Goal: Communication & Community: Answer question/provide support

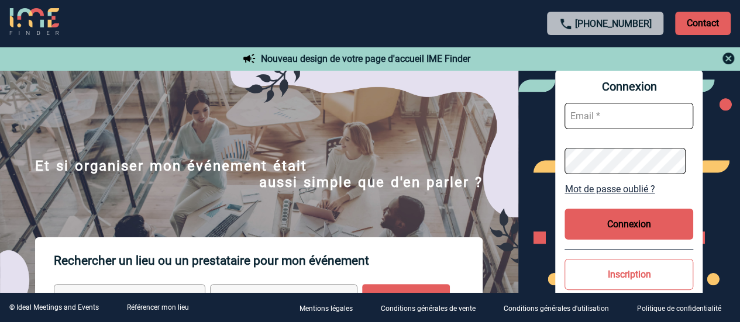
type input "laura.bartier@sogeti.com"
click at [623, 232] on button "Connexion" at bounding box center [628, 224] width 129 height 31
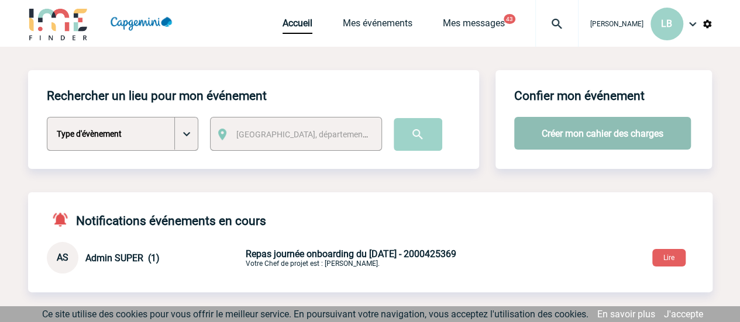
click at [642, 136] on button "Créer mon cahier des charges" at bounding box center [602, 133] width 177 height 33
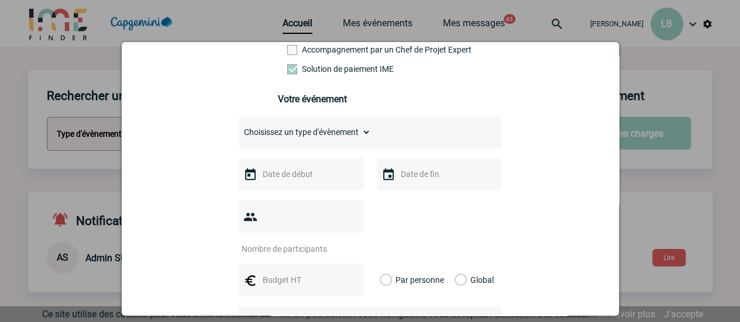
scroll to position [117, 0]
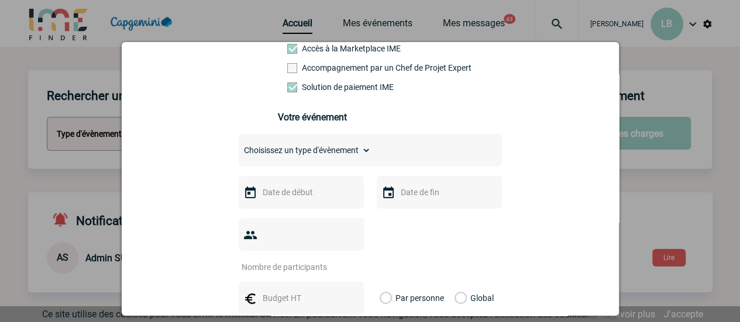
click at [336, 158] on select "Choisissez un type d'évènement Séminaire avec nuitée Séminaire sans nuitée Repa…" at bounding box center [305, 150] width 132 height 16
click at [239, 146] on select "Choisissez un type d'évènement Séminaire avec nuitée Séminaire sans nuitée Repa…" at bounding box center [305, 150] width 132 height 16
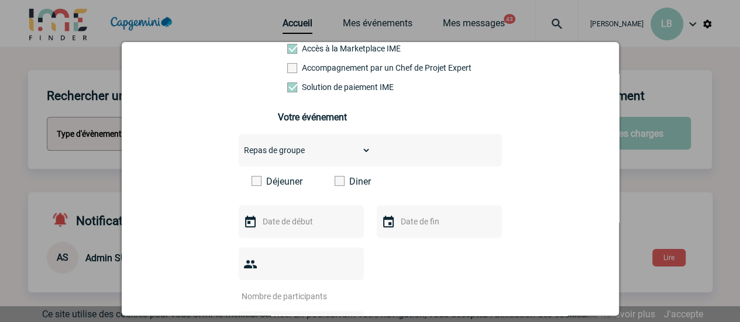
click at [319, 154] on select "Choisissez un type d'évènement Séminaire avec nuitée Séminaire sans nuitée Repa…" at bounding box center [305, 150] width 132 height 16
select select "5"
click at [239, 146] on select "Choisissez un type d'évènement Séminaire avec nuitée Séminaire sans nuitée Repa…" at bounding box center [305, 150] width 132 height 16
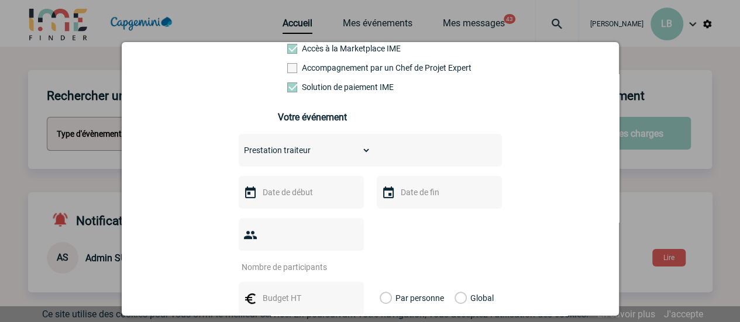
click at [32, 155] on div at bounding box center [370, 161] width 740 height 322
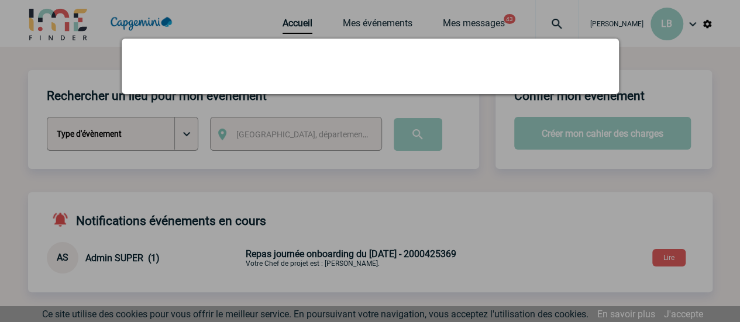
scroll to position [0, 0]
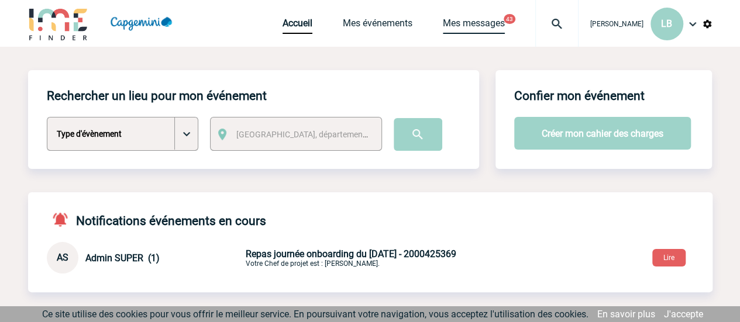
click at [478, 29] on link "Mes messages" at bounding box center [474, 26] width 62 height 16
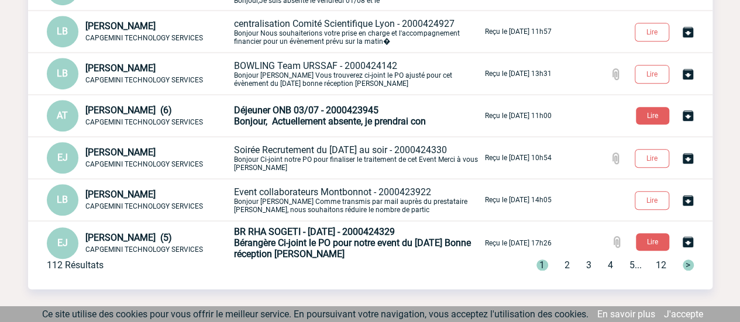
scroll to position [292, 0]
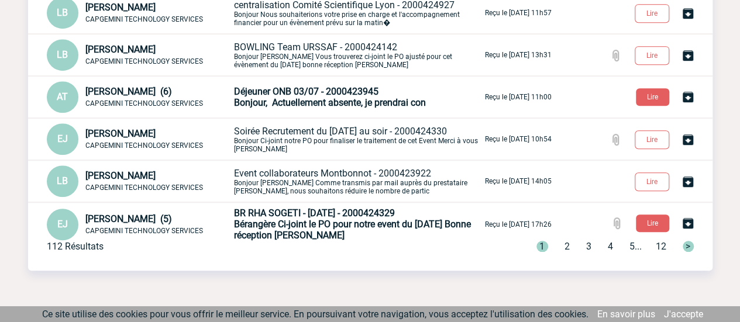
click at [564, 245] on span "2" at bounding box center [566, 246] width 5 height 11
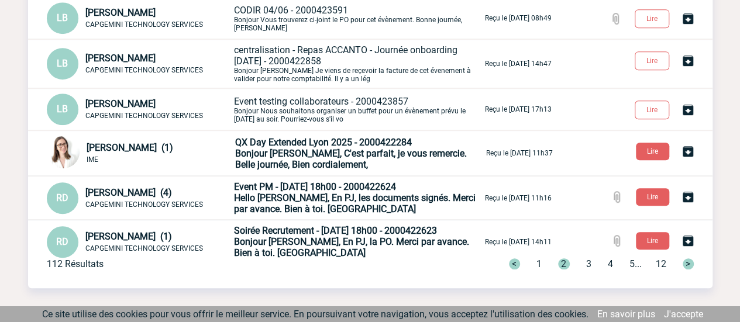
click at [537, 264] on div "< 1 2 3 4 5 ... 12 >" at bounding box center [594, 263] width 199 height 11
click at [536, 265] on span "1" at bounding box center [538, 263] width 5 height 11
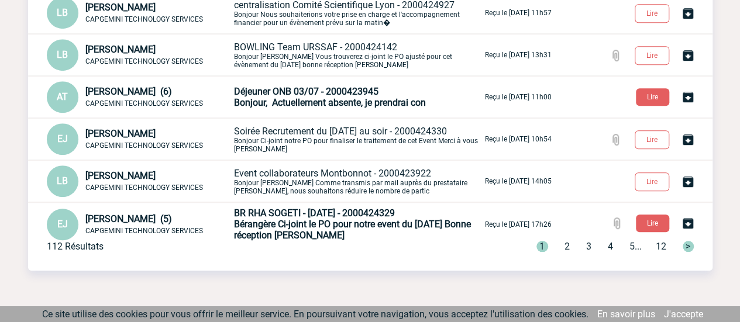
scroll to position [309, 0]
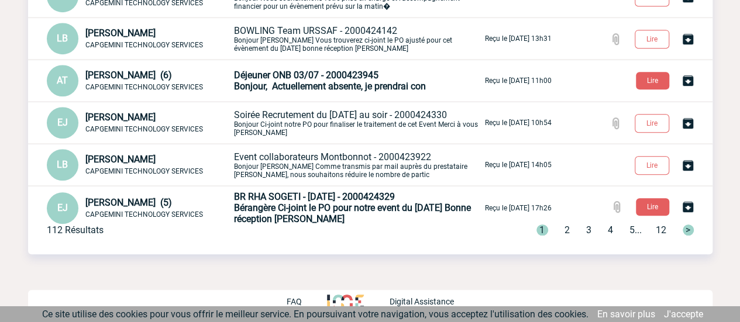
click at [332, 114] on span "Soirée Recrutement du 30/06/2025 au soir - 2000424330" at bounding box center [340, 114] width 213 height 11
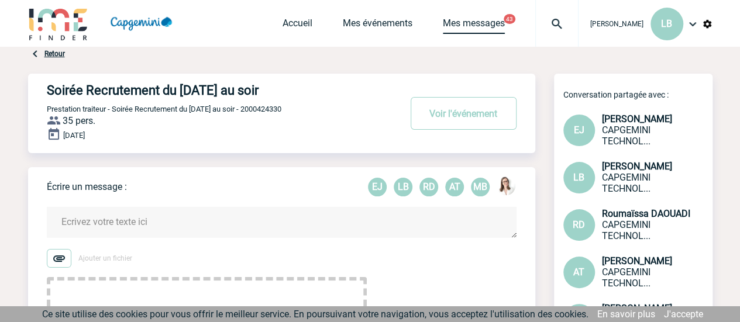
click at [481, 25] on link "Mes messages" at bounding box center [474, 26] width 62 height 16
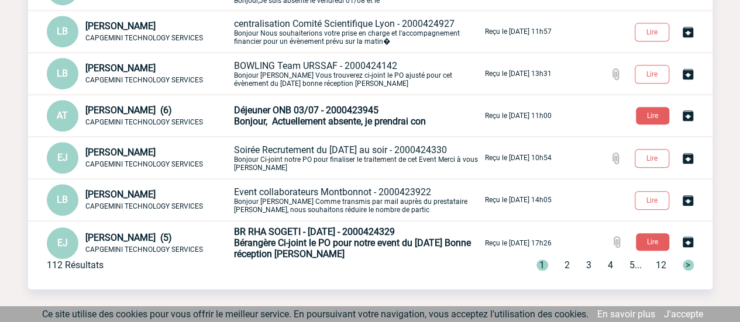
scroll to position [292, 0]
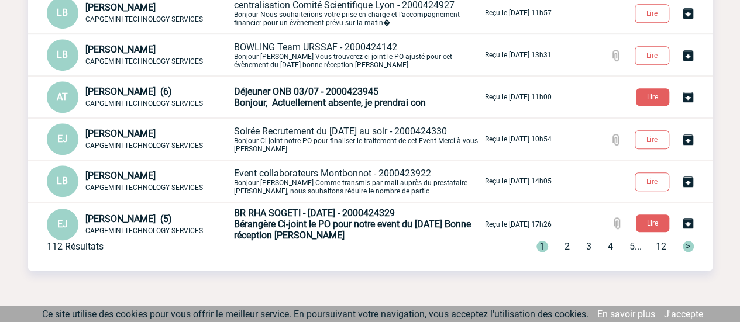
click at [565, 245] on div "1 2 3 4 5 ... 12 >" at bounding box center [607, 246] width 171 height 11
click at [564, 247] on span "2" at bounding box center [566, 246] width 5 height 11
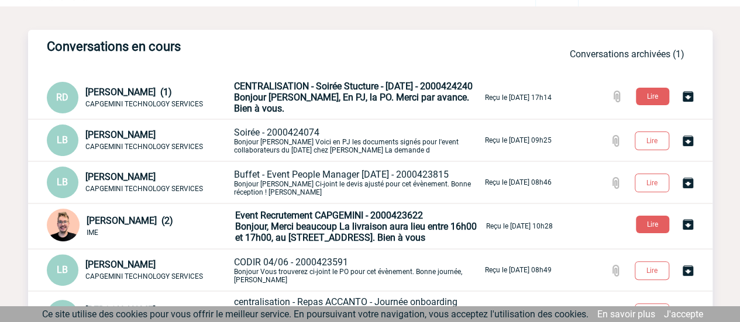
scroll to position [58, 0]
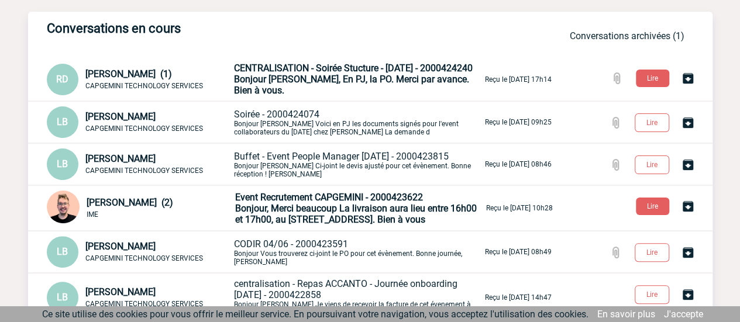
click at [293, 203] on span "Bonjour, Merci beaucoup La livraison aura lieu entre 16h00 et 17h00, au 43 Rue …" at bounding box center [355, 214] width 241 height 22
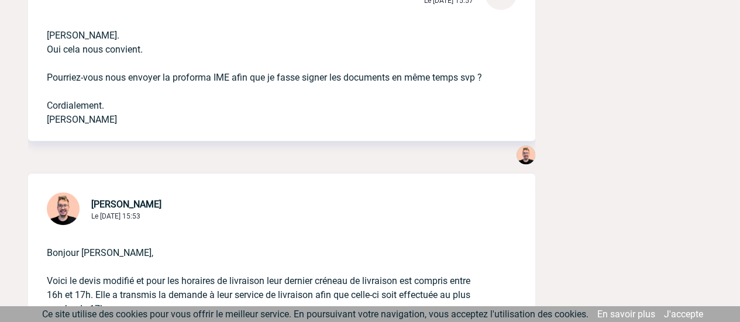
scroll to position [2456, 0]
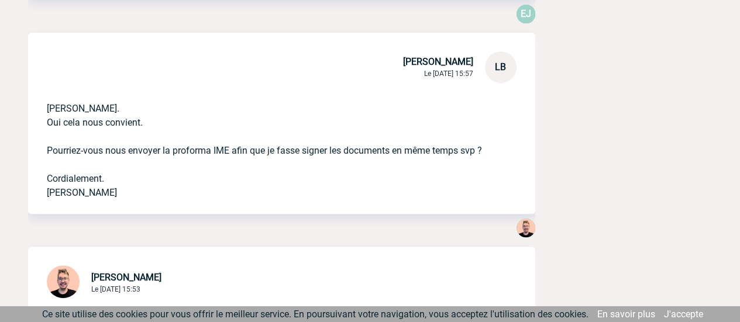
click at [464, 174] on p "Merci Stefan. Oui cela nous convient. Pourriez-vous nous envoyer la proforma IM…" at bounding box center [265, 141] width 437 height 117
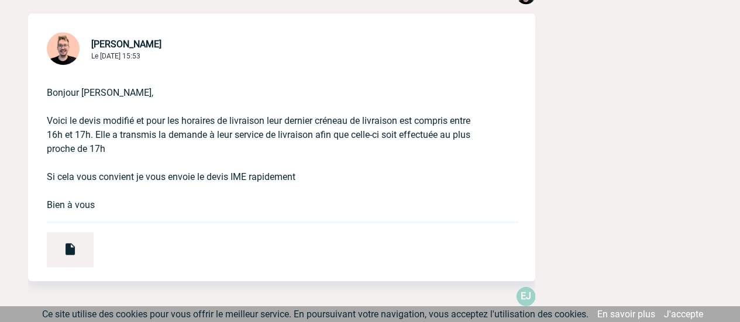
scroll to position [2690, 0]
click at [71, 256] on img at bounding box center [70, 248] width 14 height 14
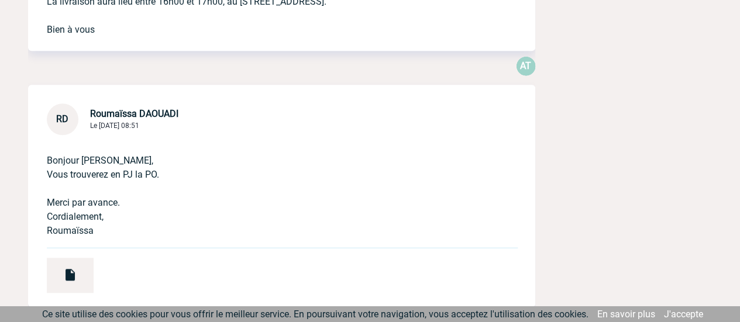
scroll to position [526, 0]
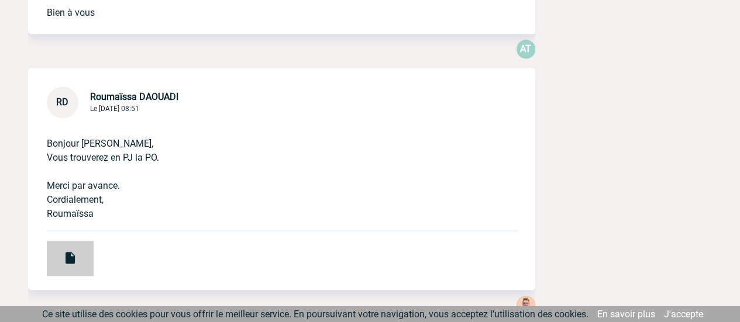
click at [69, 258] on img at bounding box center [70, 258] width 14 height 14
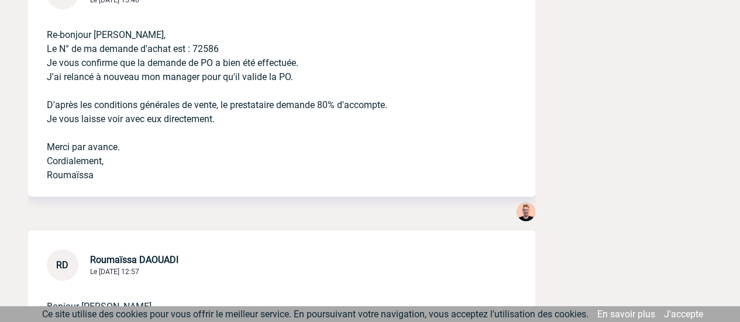
scroll to position [936, 0]
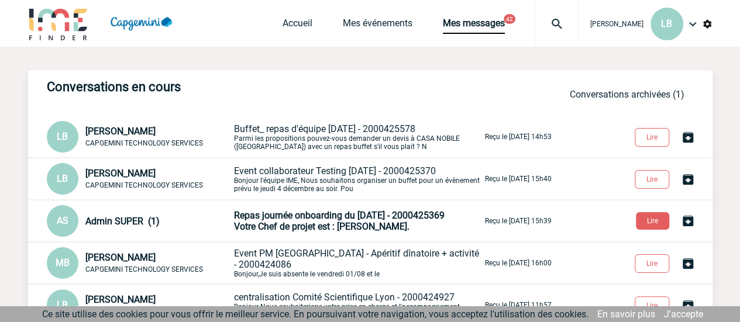
click at [73, 20] on img at bounding box center [58, 23] width 61 height 33
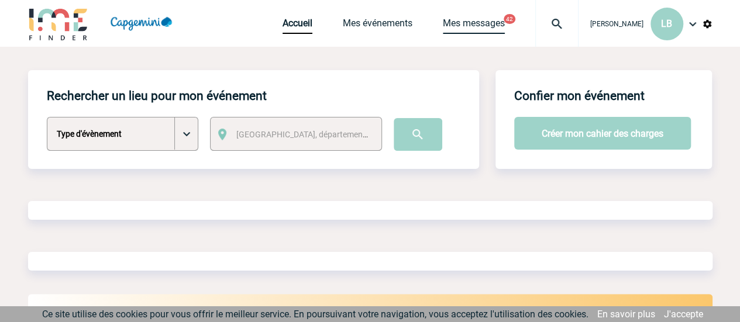
click at [499, 26] on link "Mes messages" at bounding box center [474, 26] width 62 height 16
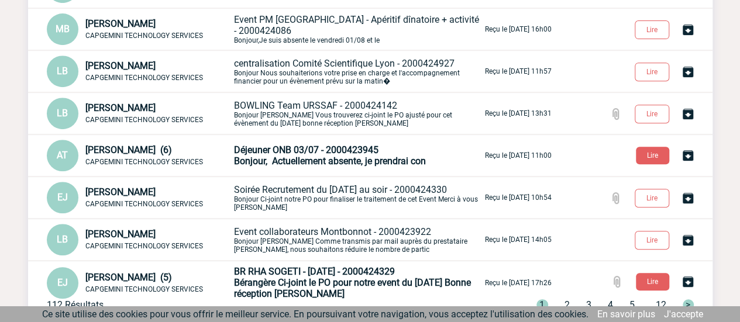
scroll to position [292, 0]
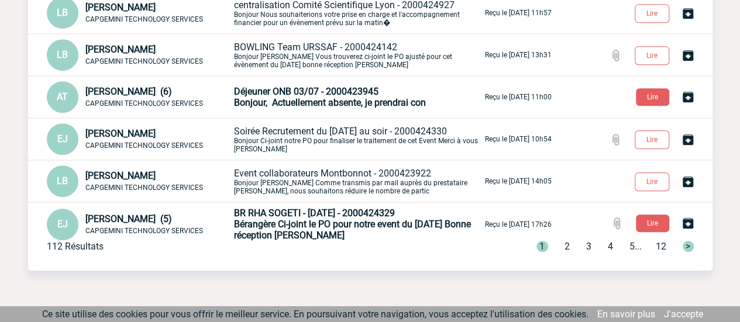
click at [564, 247] on span "2" at bounding box center [566, 246] width 5 height 11
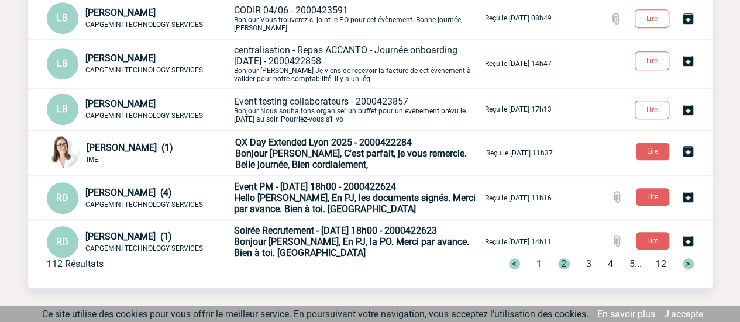
click at [365, 236] on span "Soirée Recrutement - 25 mars 2025 à 18h00 - 2000422623" at bounding box center [335, 230] width 203 height 11
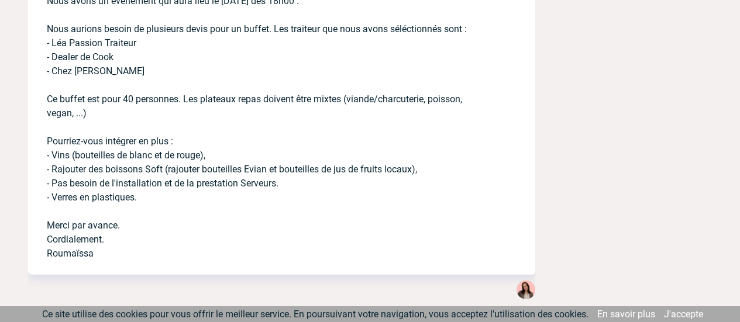
scroll to position [1649, 0]
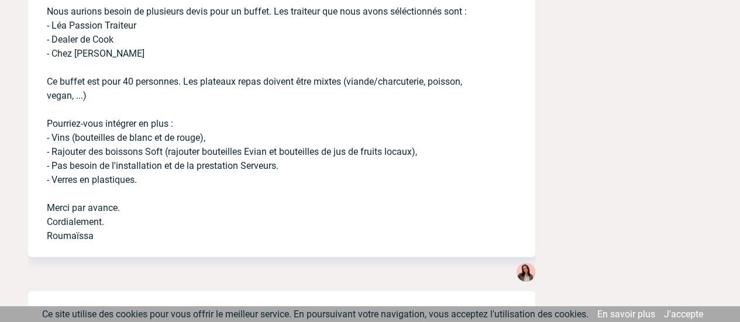
drag, startPoint x: 101, startPoint y: 236, endPoint x: 33, endPoint y: 18, distance: 228.2
click at [33, 18] on div "Bonjour, Nous avons un évènement qui aura lieu le 25.03.2025 dès 18h00 . Nous a…" at bounding box center [281, 93] width 507 height 327
copy p "Nous aurions besoin de plusieurs devis pour un buffet. Les traiteur que nous av…"
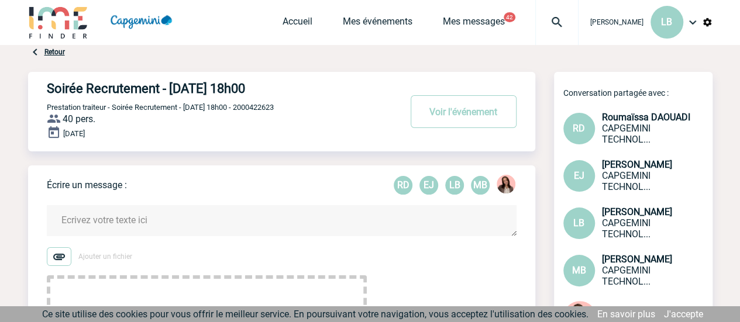
scroll to position [0, 0]
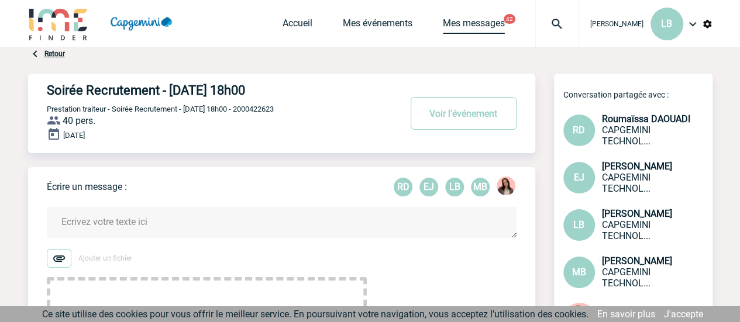
click at [470, 24] on link "Mes messages" at bounding box center [474, 26] width 62 height 16
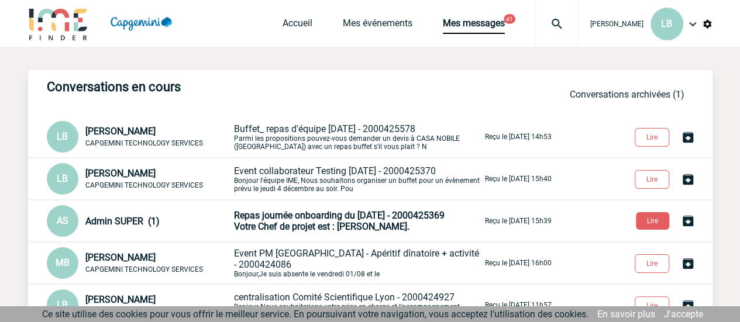
click at [46, 18] on img at bounding box center [58, 23] width 61 height 33
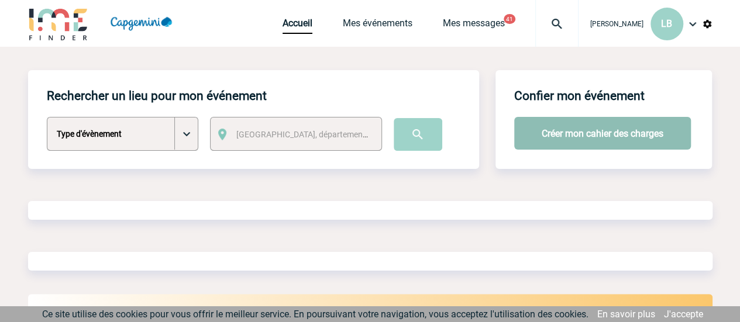
click at [593, 126] on button "Créer mon cahier des charges" at bounding box center [602, 133] width 177 height 33
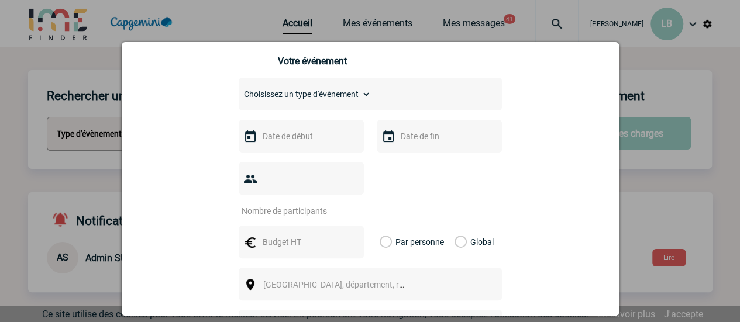
scroll to position [175, 0]
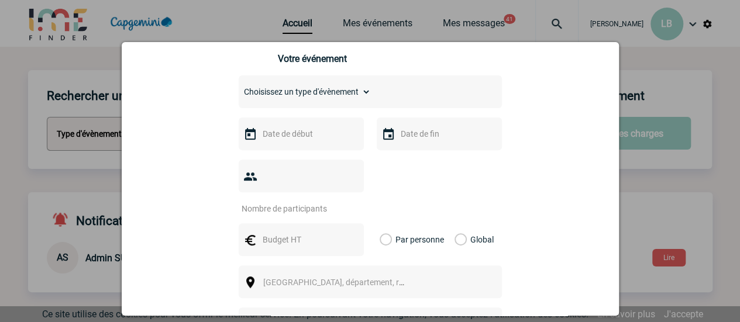
click at [310, 100] on select "Choisissez un type d'évènement Séminaire avec nuitée Séminaire sans nuitée Repa…" at bounding box center [305, 92] width 132 height 16
select select "5"
click at [239, 88] on select "Choisissez un type d'évènement Séminaire avec nuitée Séminaire sans nuitée Repa…" at bounding box center [305, 92] width 132 height 16
click at [291, 135] on input "text" at bounding box center [300, 133] width 81 height 15
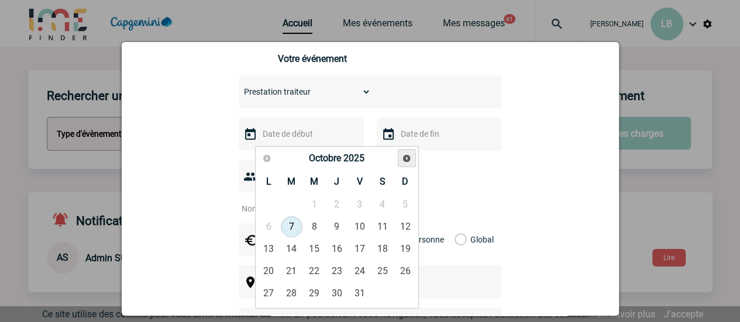
click at [412, 155] on link "Suivant" at bounding box center [407, 158] width 18 height 18
click at [336, 226] on link "6" at bounding box center [337, 226] width 22 height 21
type input "06-11-2025"
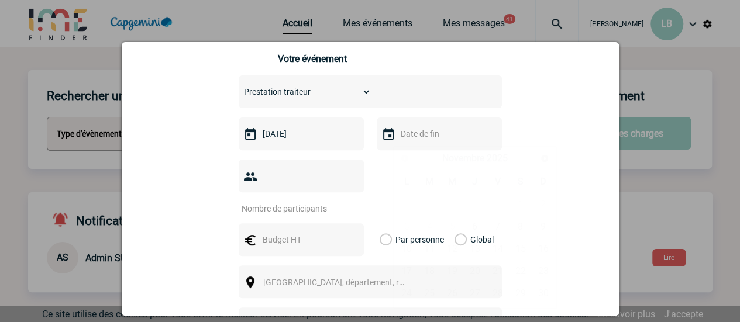
click at [415, 132] on input "text" at bounding box center [438, 133] width 81 height 15
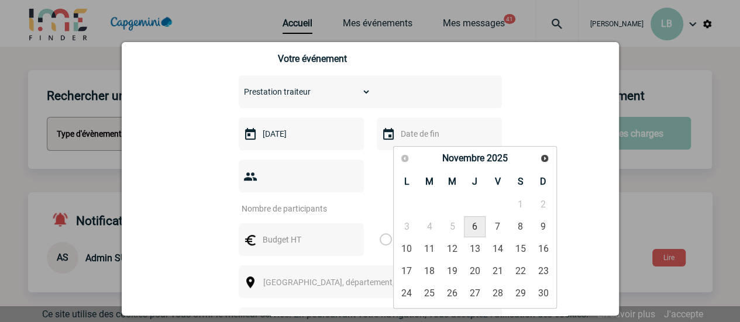
click at [470, 224] on link "6" at bounding box center [475, 226] width 22 height 21
type input "06-11-2025"
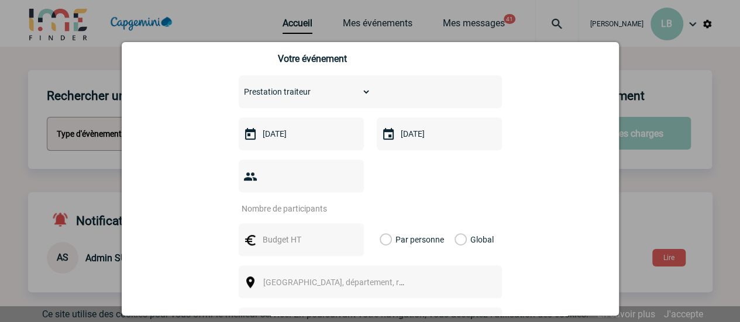
click at [300, 201] on input "number" at bounding box center [294, 208] width 110 height 15
click at [320, 201] on input "number" at bounding box center [294, 208] width 110 height 15
type input "35"
click at [457, 169] on div "35" at bounding box center [370, 187] width 263 height 54
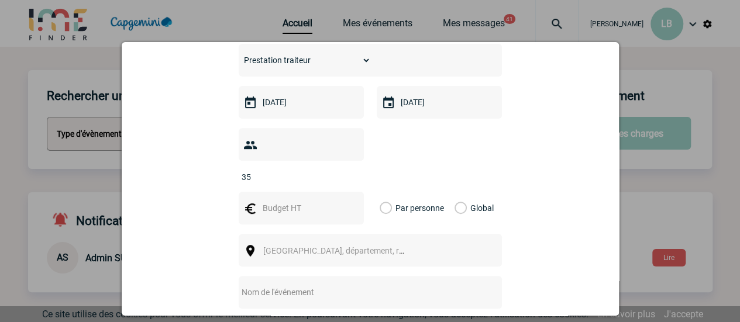
scroll to position [234, 0]
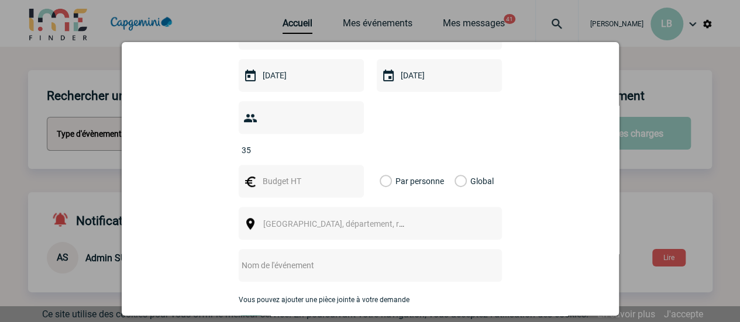
click at [377, 216] on span "Ville, département, région..." at bounding box center [338, 224] width 161 height 16
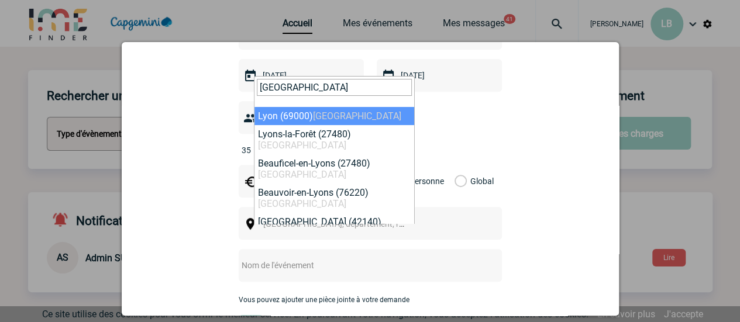
type input "LYON"
select select "36544"
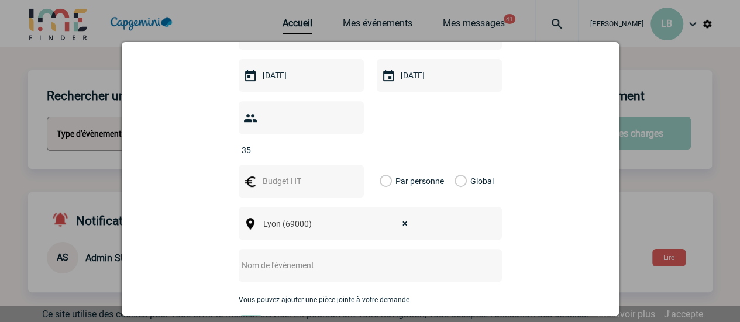
click at [281, 258] on input "text" at bounding box center [355, 265] width 232 height 15
click at [261, 174] on input "text" at bounding box center [300, 181] width 81 height 15
click at [274, 174] on input "text" at bounding box center [300, 181] width 81 height 15
type input "-"
type input "650"
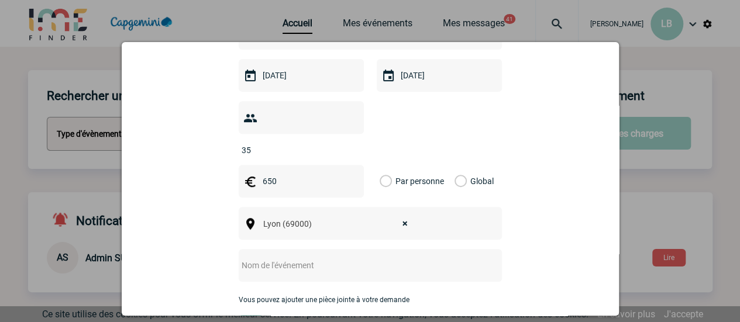
click at [462, 165] on div "Global" at bounding box center [472, 181] width 39 height 33
click at [461, 165] on label "Global" at bounding box center [458, 181] width 8 height 33
click at [0, 0] on input "Global" at bounding box center [0, 0] width 0 height 0
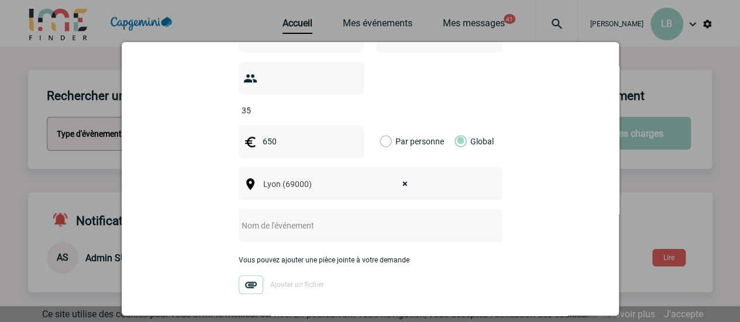
scroll to position [292, 0]
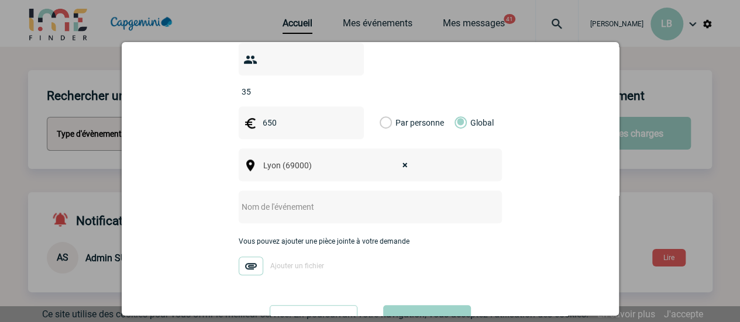
click at [321, 199] on input "text" at bounding box center [355, 206] width 232 height 15
type input "s"
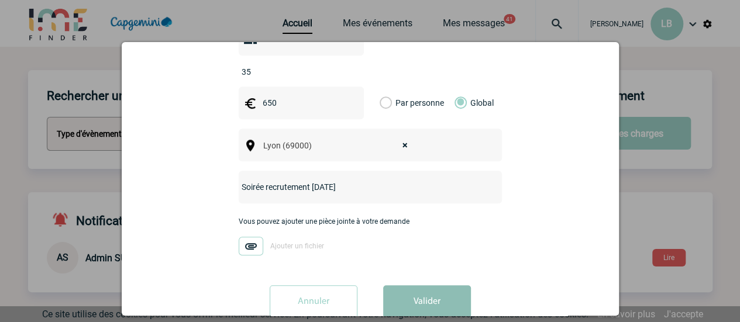
scroll to position [323, 0]
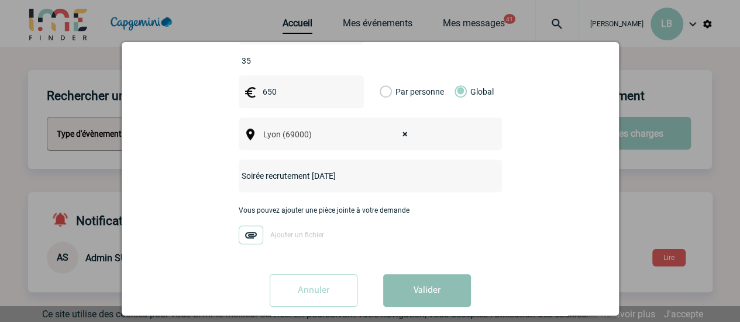
type input "Soirée recrutement [DATE]"
click at [430, 275] on button "Valider" at bounding box center [427, 290] width 88 height 33
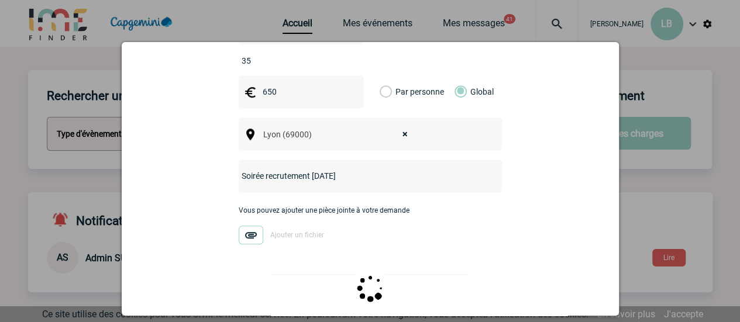
scroll to position [0, 0]
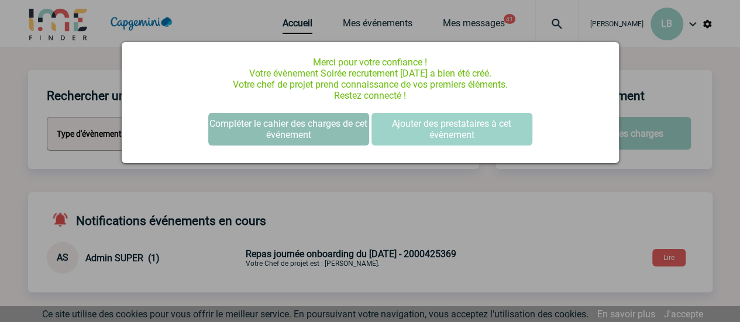
click at [313, 139] on button "Compléter le cahier des charges de cet événement" at bounding box center [288, 129] width 161 height 33
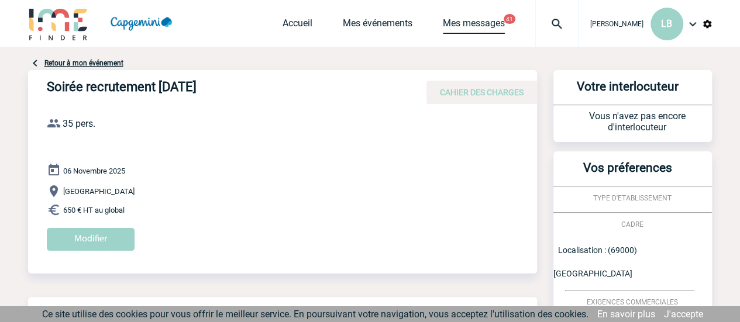
click at [478, 22] on link "Mes messages" at bounding box center [474, 26] width 62 height 16
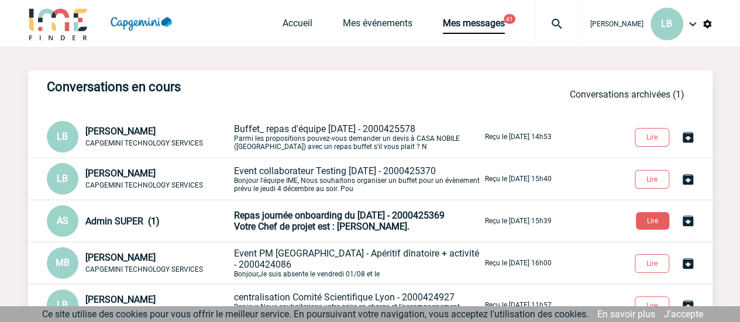
click at [57, 26] on img at bounding box center [58, 23] width 61 height 33
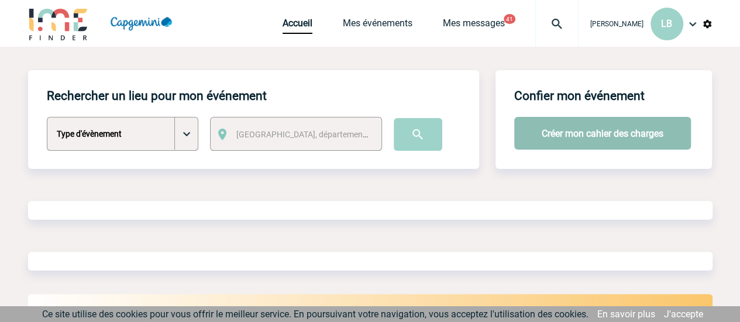
click at [636, 135] on button "Créer mon cahier des charges" at bounding box center [602, 133] width 177 height 33
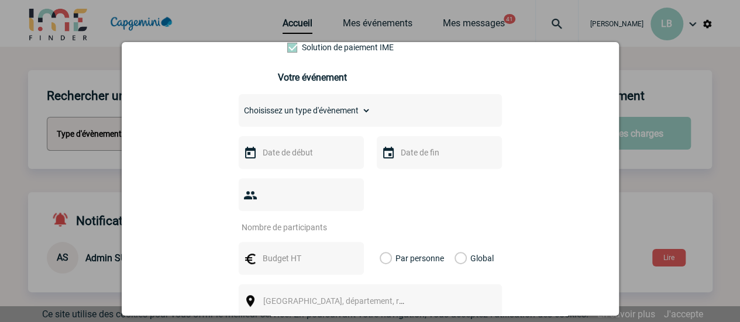
scroll to position [175, 0]
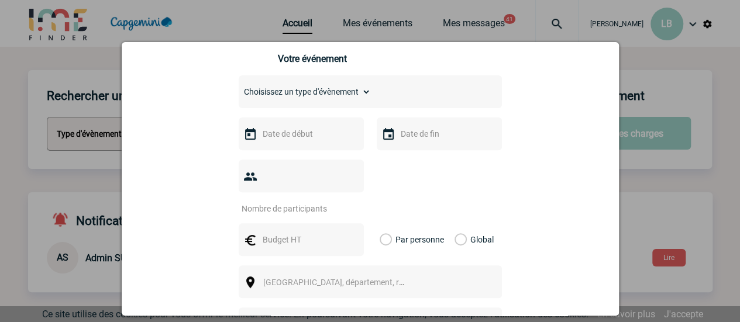
click at [667, 71] on div at bounding box center [370, 161] width 740 height 322
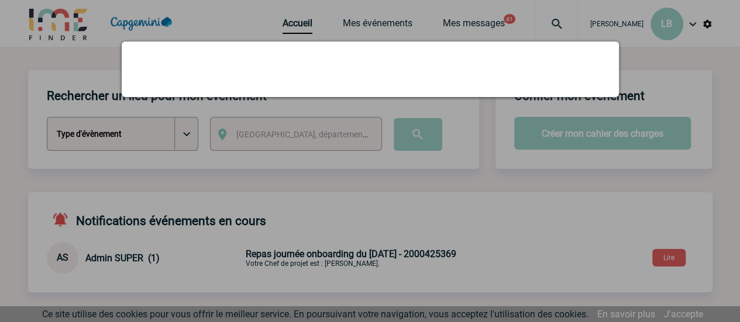
scroll to position [0, 0]
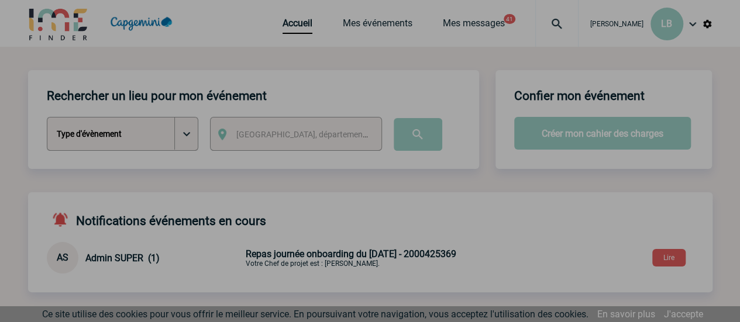
click at [489, 31] on div at bounding box center [370, 161] width 740 height 322
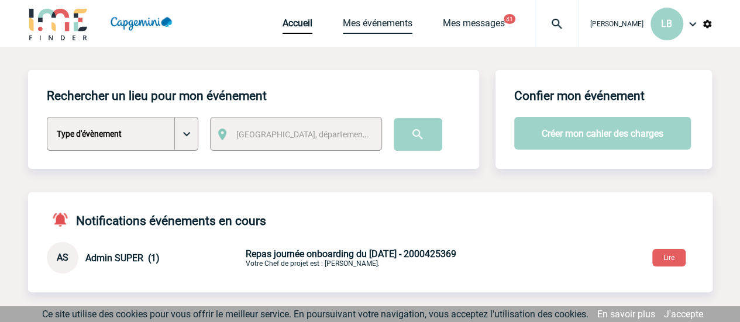
click at [395, 26] on link "Mes événements" at bounding box center [378, 26] width 70 height 16
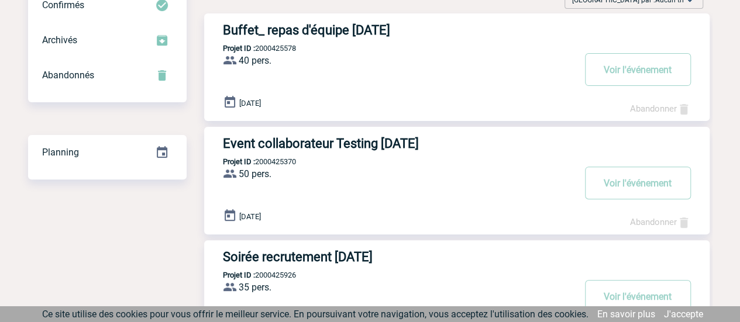
scroll to position [175, 0]
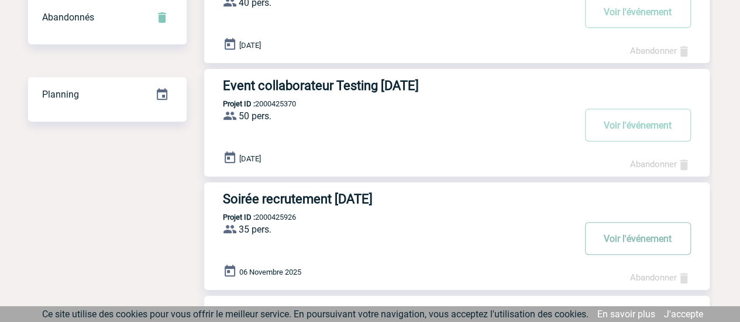
click at [637, 243] on button "Voir l'événement" at bounding box center [638, 238] width 106 height 33
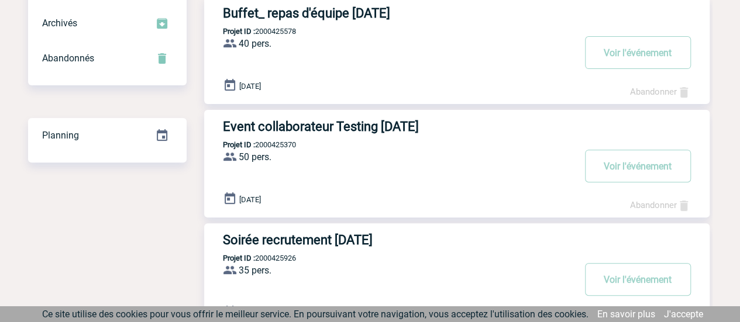
scroll to position [117, 0]
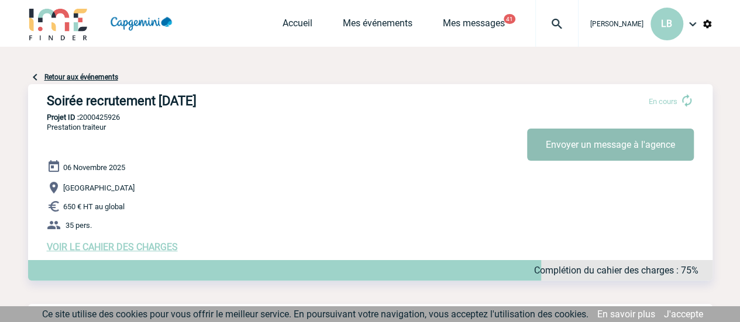
click at [564, 150] on button "Envoyer un message à l'agence" at bounding box center [610, 145] width 167 height 32
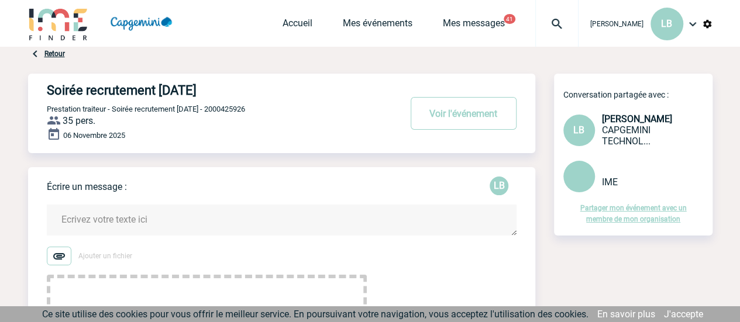
click at [184, 219] on textarea at bounding box center [282, 220] width 470 height 31
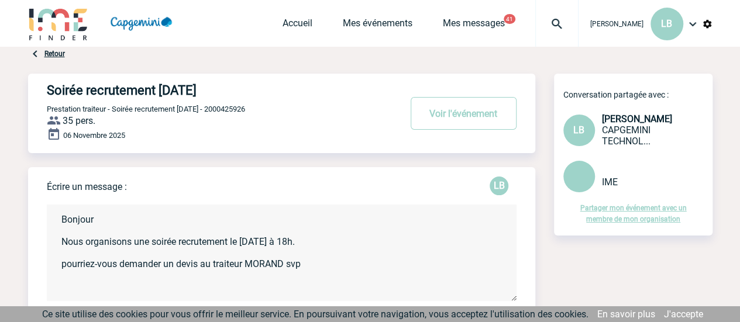
paste textarea "Nous aurions besoin de plusieurs devis pour un buffet. Les traiteur que nous av…"
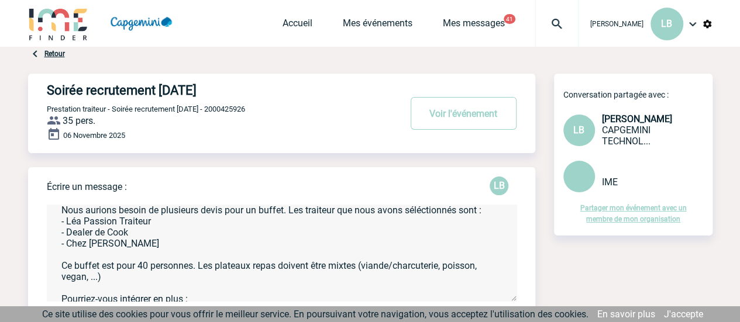
scroll to position [58, 0]
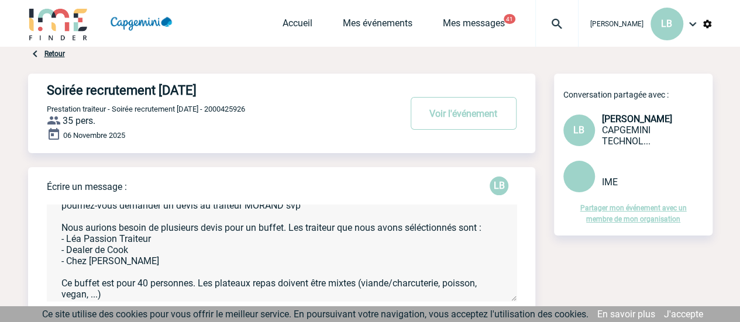
drag, startPoint x: 157, startPoint y: 265, endPoint x: 63, endPoint y: 233, distance: 99.3
click at [63, 233] on textarea "Bonjour Nous organisons une soirée recrutement le [DATE] à 18h. pourriez-vous d…" at bounding box center [282, 253] width 470 height 96
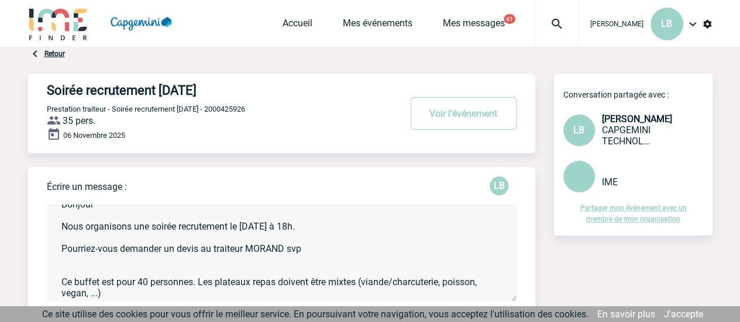
scroll to position [0, 0]
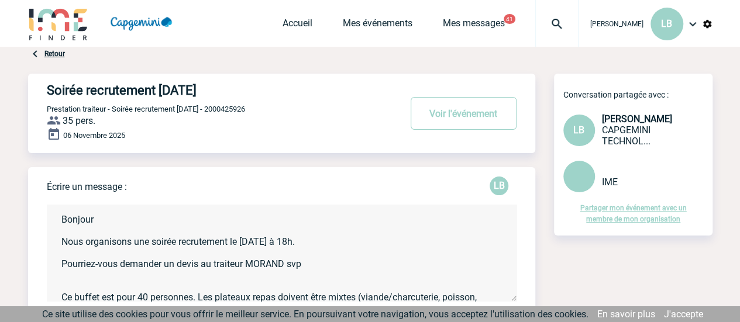
click at [305, 264] on textarea "Bonjour Nous organisons une soirée recrutement le [DATE] à 18h. Pourriez-vous d…" at bounding box center [282, 253] width 470 height 96
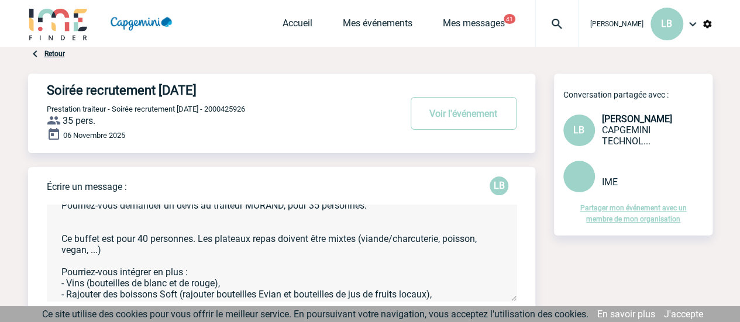
drag, startPoint x: 139, startPoint y: 251, endPoint x: 61, endPoint y: 225, distance: 82.1
click at [61, 225] on textarea "Bonjour Nous organisons une soirée recrutement le [DATE] à 18h. Pourriez-vous d…" at bounding box center [282, 253] width 470 height 96
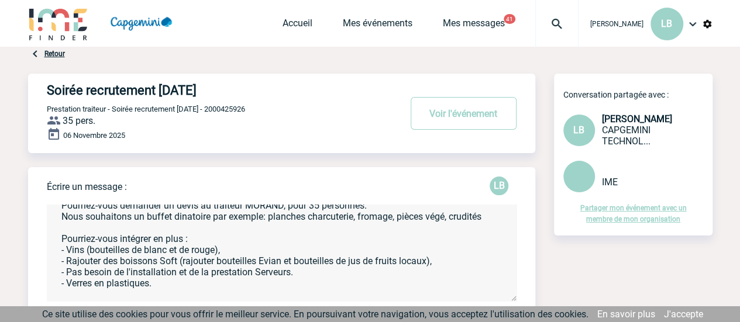
click at [327, 226] on textarea "Bonjour Nous organisons une soirée recrutement le [DATE] à 18h. Pourriez-vous d…" at bounding box center [282, 253] width 470 height 96
click at [398, 218] on textarea "Bonjour Nous organisons une soirée recrutement le [DATE] à 18h. Pourriez-vous d…" at bounding box center [282, 253] width 470 height 96
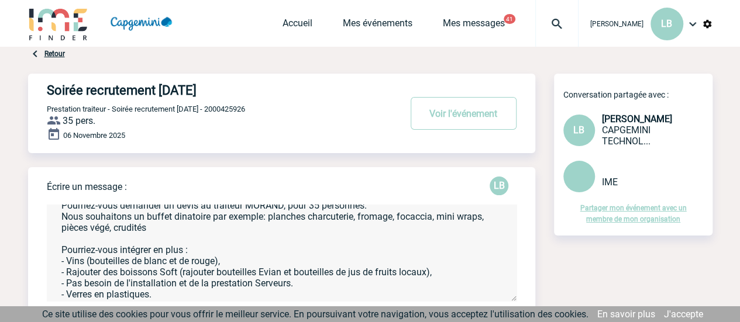
click at [162, 231] on textarea "Bonjour Nous organisons une soirée recrutement le [DATE] à 18h. Pourriez-vous d…" at bounding box center [282, 253] width 470 height 96
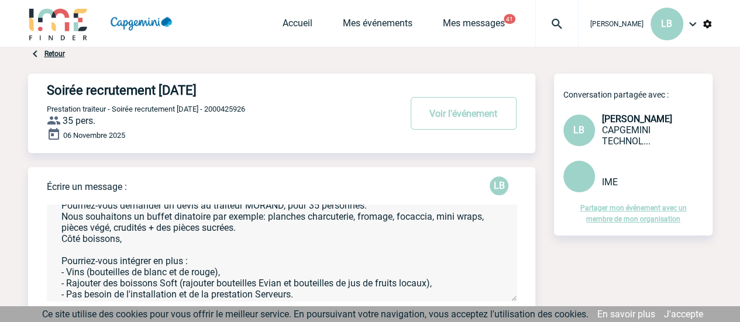
click at [179, 237] on textarea "Bonjour Nous organisons une soirée recrutement le [DATE] à 18h. Pourriez-vous d…" at bounding box center [282, 253] width 470 height 96
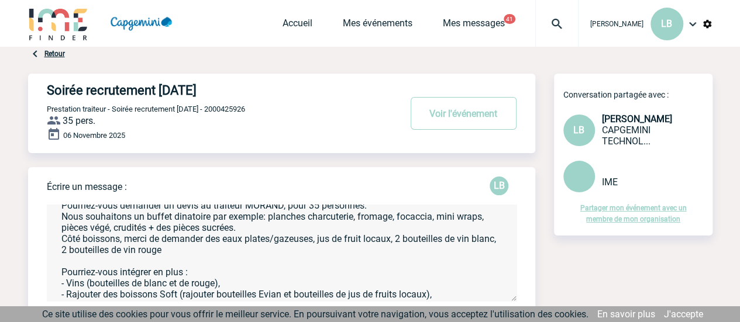
click at [268, 218] on textarea "Bonjour Nous organisons une soirée recrutement le [DATE] à 18h. Pourriez-vous d…" at bounding box center [282, 253] width 470 height 96
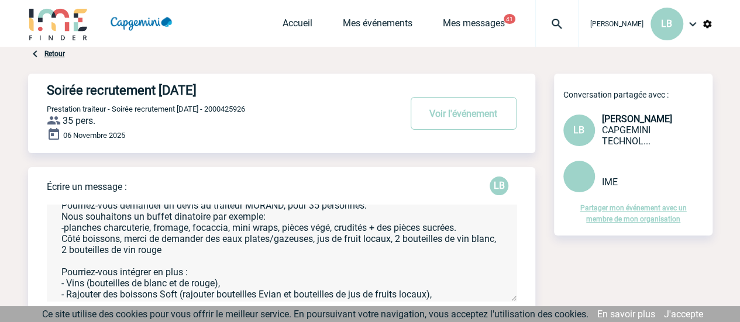
click at [60, 240] on textarea "Bonjour Nous organisons une soirée recrutement le [DATE] à 18h. Pourriez-vous d…" at bounding box center [282, 253] width 470 height 96
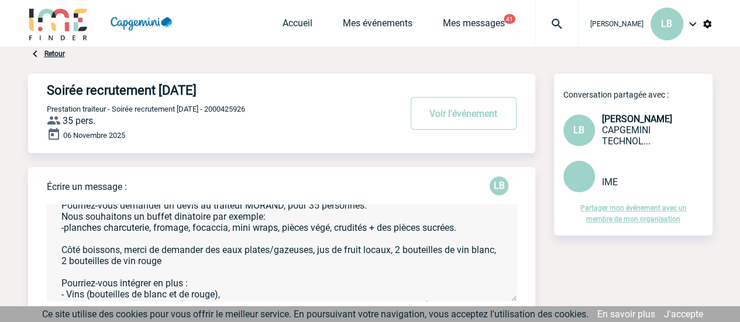
click at [225, 254] on textarea "Bonjour Nous organisons une soirée recrutement le [DATE] à 18h. Pourriez-vous d…" at bounding box center [282, 253] width 470 height 96
click at [208, 256] on textarea "Bonjour Nous organisons une soirée recrutement le [DATE] à 18h. Pourriez-vous d…" at bounding box center [282, 253] width 470 height 96
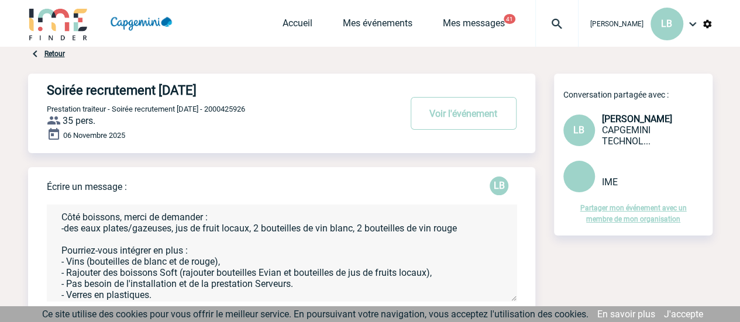
scroll to position [117, 0]
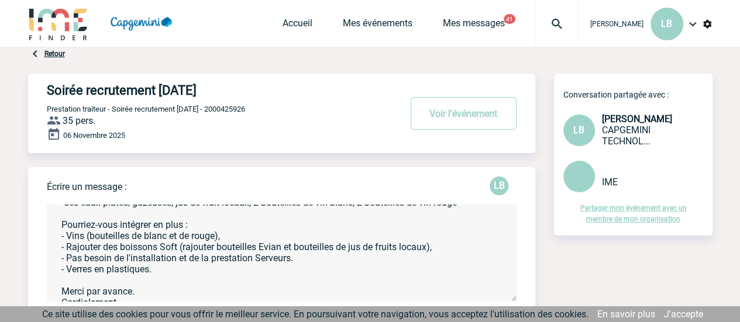
click at [134, 227] on textarea "Bonjour Nous organisons une soirée recrutement le [DATE] à 18h. Pourriez-vous d…" at bounding box center [282, 253] width 470 height 96
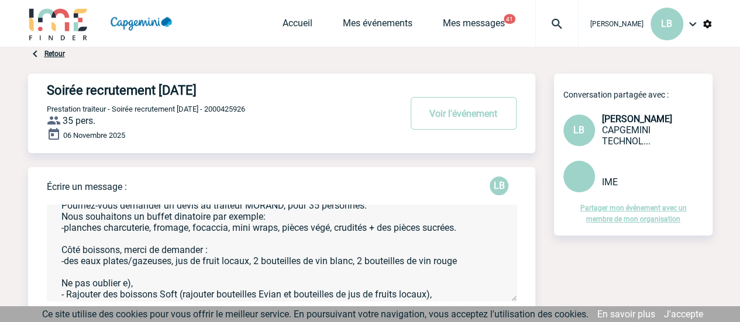
scroll to position [0, 0]
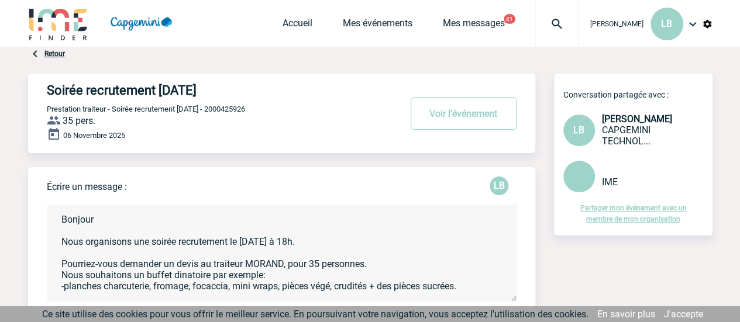
drag, startPoint x: 403, startPoint y: 239, endPoint x: 147, endPoint y: 276, distance: 258.7
click at [147, 277] on textarea "Bonjour Nous organisons une soirée recrutement le [DATE] à 18h. Pourriez-vous d…" at bounding box center [282, 253] width 470 height 96
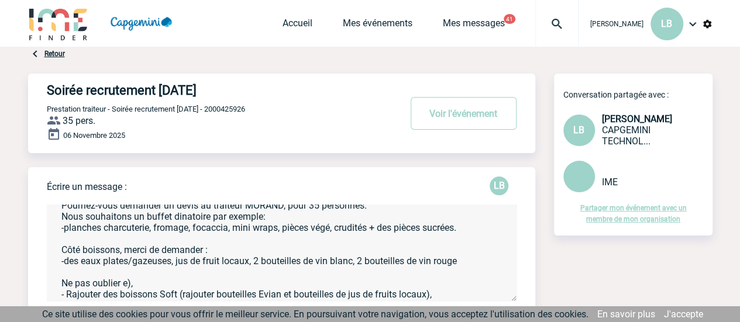
scroll to position [117, 0]
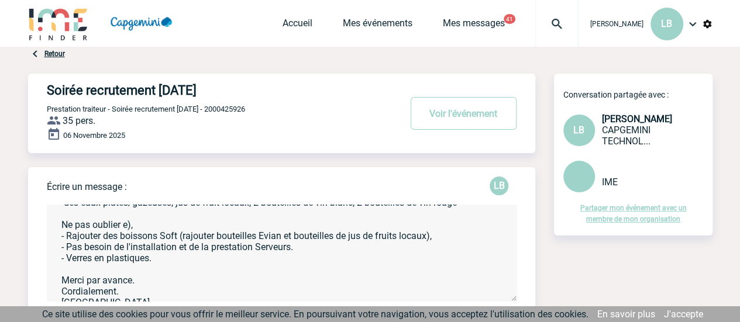
click at [149, 233] on textarea "Bonjour Nous organisons une soirée recrutement le [DATE] à 18h. Pourriez-vous d…" at bounding box center [282, 253] width 470 height 96
click at [125, 230] on textarea "Bonjour Nous organisons une soirée recrutement le [DATE] à 18h. Pourriez-vous d…" at bounding box center [282, 253] width 470 height 96
click at [385, 264] on textarea "Bonjour Nous organisons une soirée recrutement le [DATE] à 18h. Pourriez-vous d…" at bounding box center [282, 253] width 470 height 96
drag, startPoint x: 435, startPoint y: 239, endPoint x: 125, endPoint y: 226, distance: 310.1
click at [125, 226] on textarea "Bonjour Nous organisons une soirée recrutement le [DATE] à 18h. Pourriez-vous d…" at bounding box center [282, 253] width 470 height 96
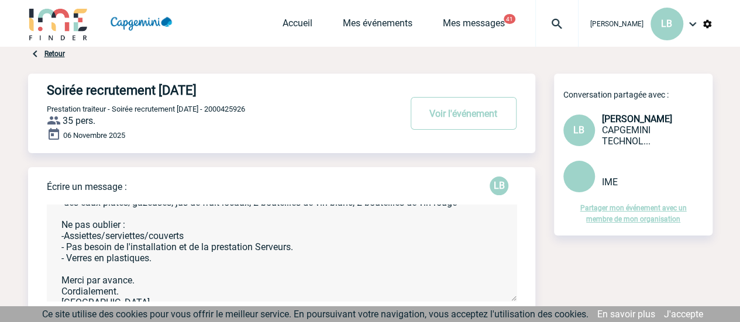
scroll to position [58, 0]
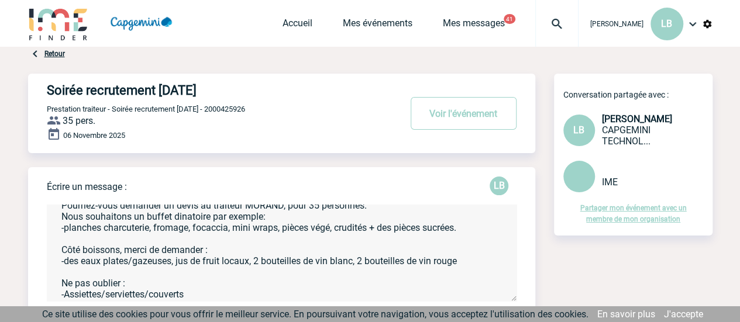
click at [174, 219] on textarea "Bonjour Nous organisons une soirée recrutement le [DATE] à 18h. Pourriez-vous d…" at bounding box center [282, 253] width 470 height 96
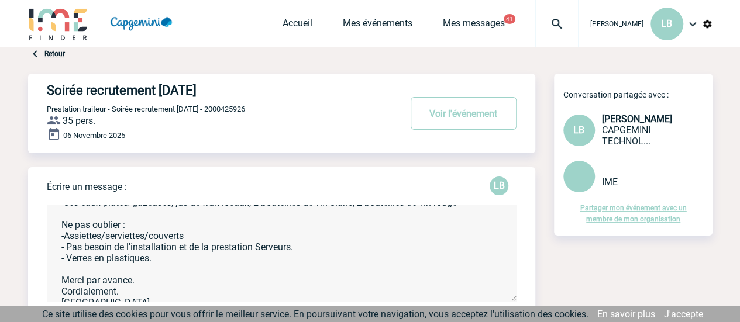
click at [217, 240] on textarea "Bonjour Nous organisons une soirée recrutement le [DATE] à 18h. Pourriez-vous d…" at bounding box center [282, 253] width 470 height 96
drag, startPoint x: 291, startPoint y: 239, endPoint x: 220, endPoint y: 239, distance: 71.3
click at [220, 239] on textarea "Bonjour Nous organisons une soirée recrutement le [DATE] à 18h. Pourriez-vous d…" at bounding box center [282, 253] width 470 height 96
drag, startPoint x: 172, startPoint y: 263, endPoint x: 60, endPoint y: 265, distance: 112.9
click at [60, 265] on textarea "Bonjour Nous organisons une soirée recrutement le [DATE] à 18h. Pourriez-vous d…" at bounding box center [282, 253] width 470 height 96
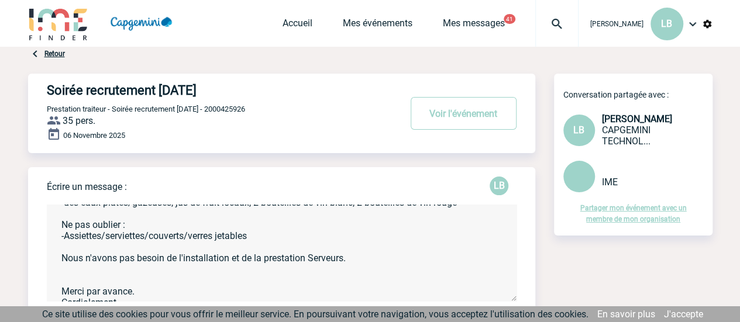
click at [237, 260] on textarea "Bonjour Nous organisons une soirée recrutement le [DATE] à 18h. Pourriez-vous d…" at bounding box center [282, 253] width 470 height 96
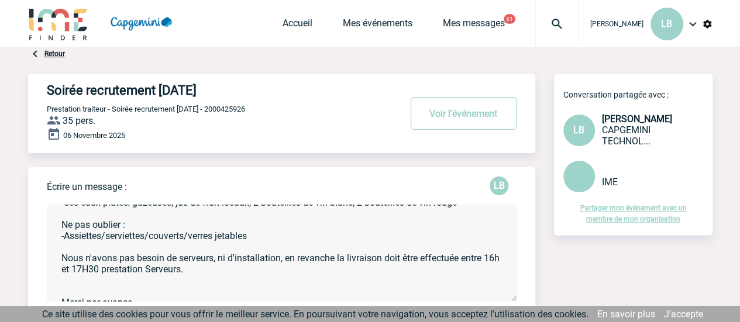
drag, startPoint x: 210, startPoint y: 281, endPoint x: 122, endPoint y: 278, distance: 88.4
click at [122, 278] on textarea "Bonjour Nous organisons une soirée recrutement le [DATE] à 18h. Pourriez-vous d…" at bounding box center [282, 253] width 470 height 96
click at [74, 275] on textarea "Bonjour Nous organisons une soirée recrutement le [DATE] à 18h. Pourriez-vous d…" at bounding box center [282, 253] width 470 height 96
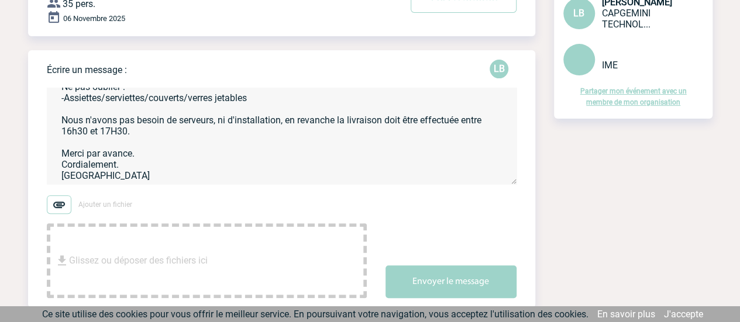
drag, startPoint x: 117, startPoint y: 179, endPoint x: 52, endPoint y: 179, distance: 64.9
click at [52, 179] on textarea "Bonjour Nous organisons une soirée recrutement le [DATE] à 18h. Pourriez-vous d…" at bounding box center [282, 136] width 470 height 96
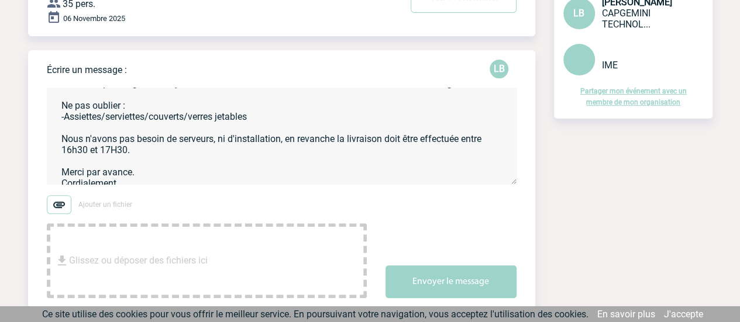
scroll to position [0, 0]
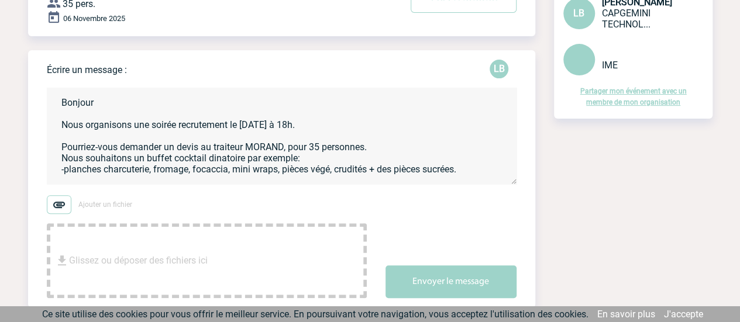
drag, startPoint x: 143, startPoint y: 172, endPoint x: 39, endPoint y: 73, distance: 143.5
click at [39, 73] on div "Écrire un message : LB Bonjour Nous organisons une soirée recrutement le [DATE]…" at bounding box center [281, 178] width 507 height 257
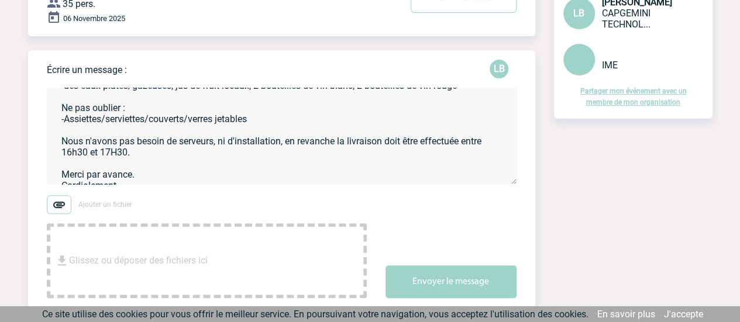
scroll to position [141, 0]
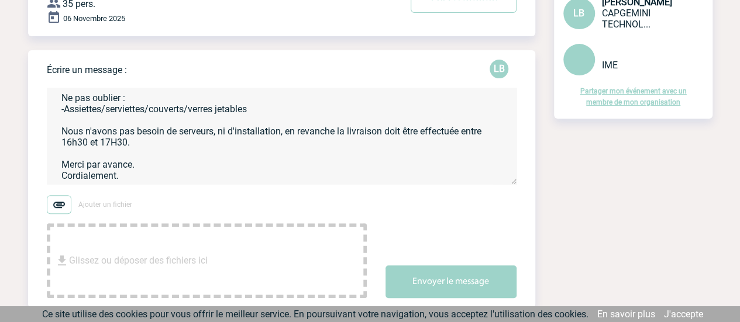
click at [225, 161] on textarea "Bonjour Nous organisons une soirée recrutement le [DATE] à 18h. Pourriez-vous d…" at bounding box center [282, 136] width 470 height 96
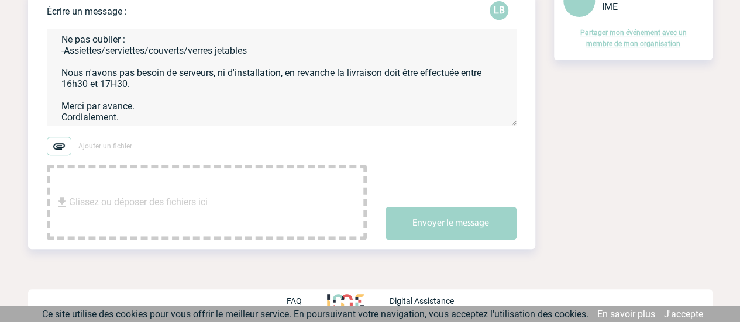
click at [120, 70] on textarea "Bonjour Nous organisons une soirée recrutement le [DATE] à 18h. Pourriez-vous d…" at bounding box center [282, 77] width 470 height 96
click at [84, 73] on textarea "Bonjour Nous organisons une soirée recrutement le [DATE] à 18h. Pourriez-vous d…" at bounding box center [282, 77] width 470 height 96
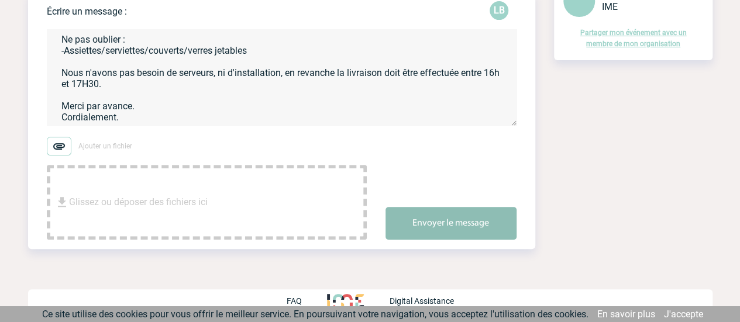
type textarea "Bonjour Nous organisons une soirée recrutement le [DATE] à 18h. Pourriez-vous d…"
click at [422, 222] on button "Envoyer le message" at bounding box center [450, 223] width 131 height 33
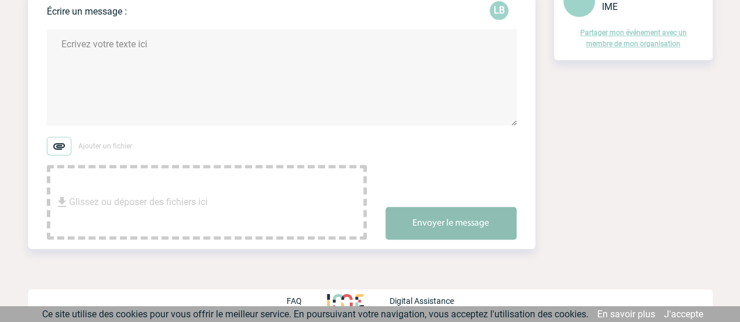
scroll to position [0, 0]
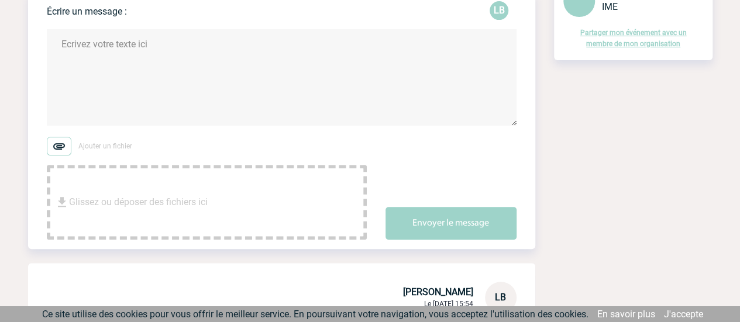
click at [651, 40] on div "Partager mon événement avec un membre de mon organisation" at bounding box center [633, 30] width 158 height 26
click at [636, 42] on link "Partager mon événement avec un membre de mon organisation" at bounding box center [633, 38] width 106 height 19
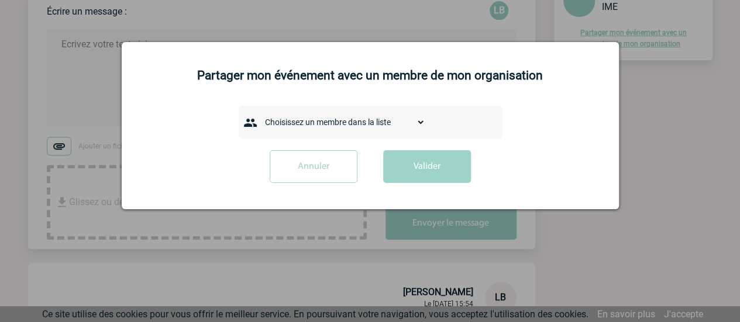
click at [538, 109] on div "Choisissez un membre dans la liste AANGOUR Sana ABICHOU [PERSON_NAME] Maïsa ABI…" at bounding box center [370, 122] width 468 height 33
click at [505, 171] on div "Annuler Valider" at bounding box center [370, 171] width 468 height 42
click at [344, 167] on input "Annuler" at bounding box center [314, 166] width 88 height 33
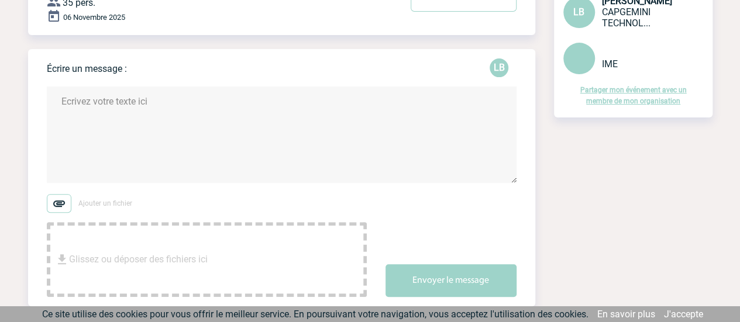
scroll to position [58, 0]
